Goal: Information Seeking & Learning: Find contact information

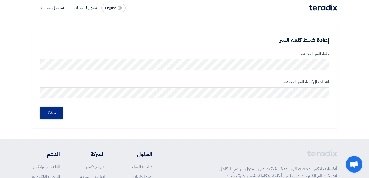
click at [50, 117] on input "حفظ" at bounding box center [51, 113] width 23 height 12
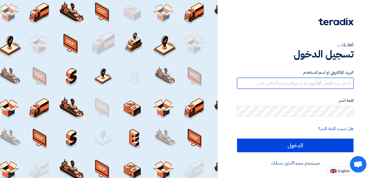
type input "[PERSON_NAME][EMAIL_ADDRESS][PERSON_NAME][DOMAIN_NAME]"
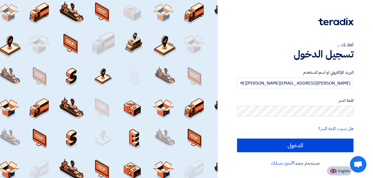
click at [341, 171] on span "English" at bounding box center [344, 172] width 12 height 4
type input "Sign in"
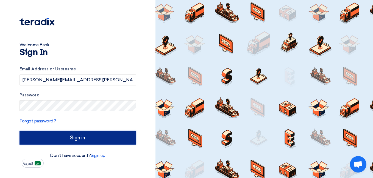
click at [108, 138] on input "Sign in" at bounding box center [77, 138] width 116 height 14
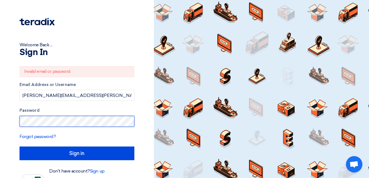
click at [17, 121] on div "Welcome Back ... Sign In Invalid email or password Email Address or Username [P…" at bounding box center [76, 92] width 145 height 184
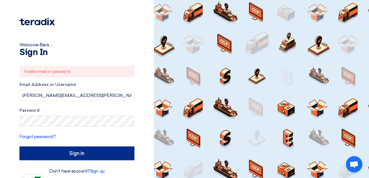
click at [122, 152] on input "Sign in" at bounding box center [76, 154] width 115 height 14
click at [75, 154] on input "Sign in" at bounding box center [76, 154] width 115 height 14
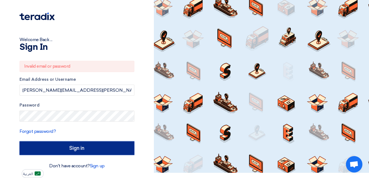
click at [85, 151] on input "Sign in" at bounding box center [76, 149] width 115 height 14
click at [134, 146] on input "Sign in" at bounding box center [76, 149] width 115 height 14
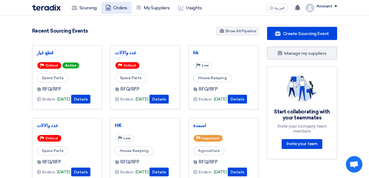
click at [124, 9] on link "Orders" at bounding box center [116, 8] width 30 height 12
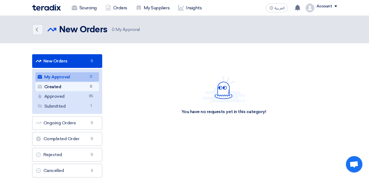
click at [56, 86] on link "Created Created 0" at bounding box center [66, 86] width 63 height 9
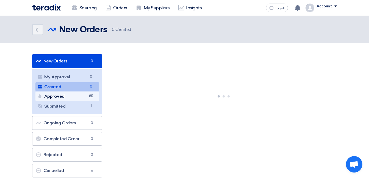
click at [61, 99] on link "Approved Approved 85" at bounding box center [66, 96] width 63 height 9
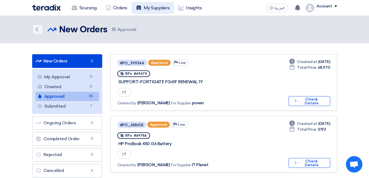
click at [156, 7] on link "My Suppliers" at bounding box center [152, 8] width 42 height 12
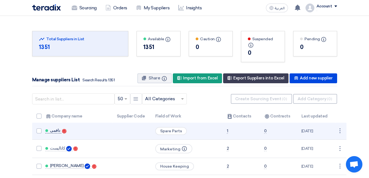
click at [57, 129] on link "دافمي" at bounding box center [53, 130] width 16 height 5
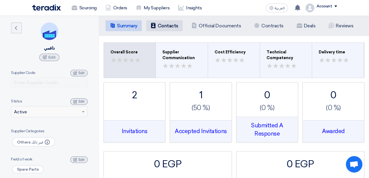
click at [173, 26] on h5 "Contacts" at bounding box center [168, 25] width 21 height 5
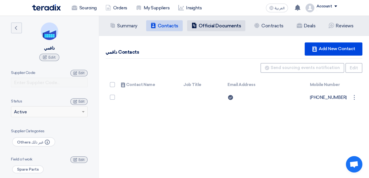
click at [223, 27] on h5 "Official Documents" at bounding box center [219, 25] width 42 height 5
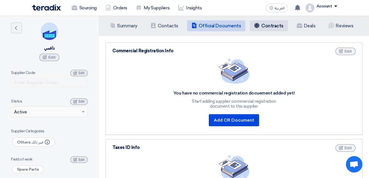
click at [268, 29] on li "Contracts Contracts" at bounding box center [268, 25] width 38 height 11
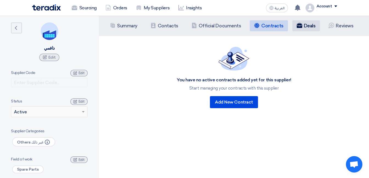
click at [304, 26] on h5 "Deals" at bounding box center [310, 25] width 12 height 5
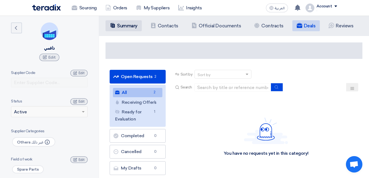
click at [122, 26] on h5 "Summary" at bounding box center [127, 25] width 20 height 5
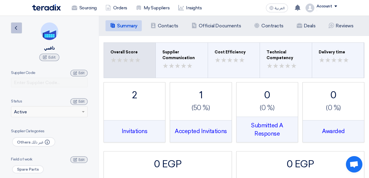
click at [15, 28] on icon "Back" at bounding box center [16, 28] width 7 height 7
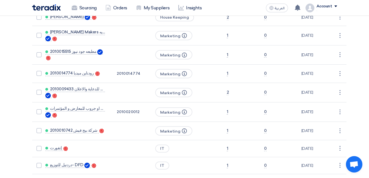
scroll to position [150, 0]
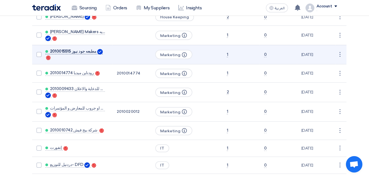
click at [80, 54] on span "2010015515 مطبعه جود نيوز" at bounding box center [73, 51] width 46 height 4
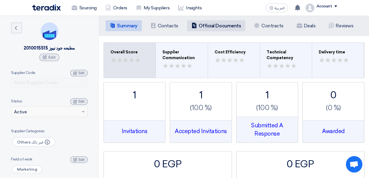
click at [207, 26] on h5 "Official Documents" at bounding box center [219, 25] width 42 height 5
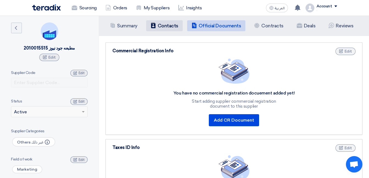
click at [167, 23] on li "Contacts Contacts" at bounding box center [164, 25] width 37 height 11
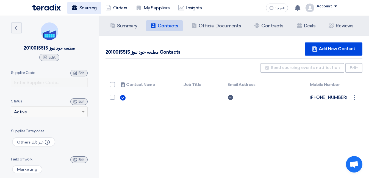
click at [81, 10] on link "Sourcing" at bounding box center [84, 8] width 34 height 12
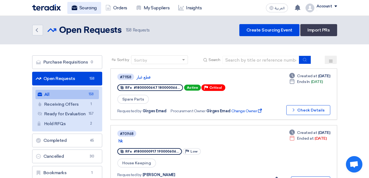
click at [88, 7] on link "Sourcing" at bounding box center [84, 8] width 34 height 12
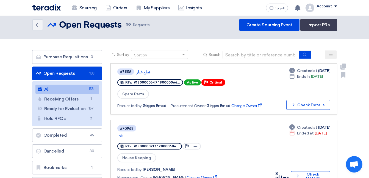
scroll to position [5, 0]
